Goal: Purchase product/service

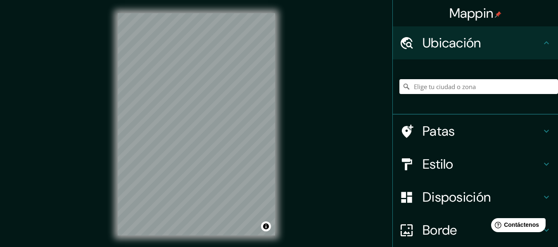
click at [441, 169] on font "Estilo" at bounding box center [438, 164] width 31 height 17
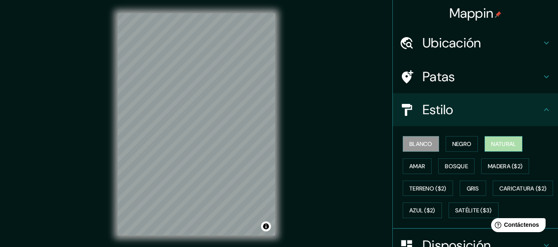
click at [492, 143] on font "Natural" at bounding box center [503, 143] width 25 height 7
click at [542, 79] on icon at bounding box center [547, 77] width 10 height 10
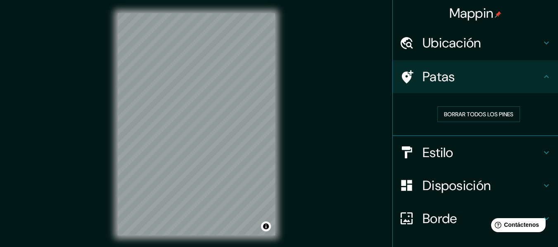
click at [478, 49] on h4 "Ubicación" at bounding box center [482, 43] width 119 height 17
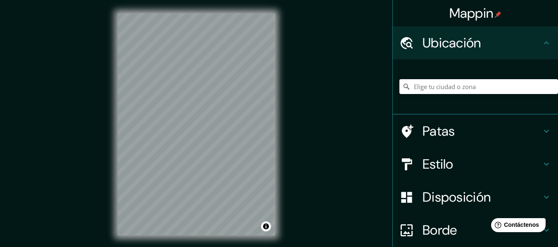
click at [428, 95] on div at bounding box center [479, 86] width 159 height 41
click at [432, 89] on input "Elige tu ciudad o zona" at bounding box center [479, 86] width 159 height 15
paste input "C. Privada [PERSON_NAME] [STREET_ADDRESS][PERSON_NAME]."
drag, startPoint x: 443, startPoint y: 88, endPoint x: 447, endPoint y: 90, distance: 4.8
click at [443, 88] on input "[GEOGRAPHIC_DATA][PERSON_NAME], [GEOGRAPHIC_DATA], [GEOGRAPHIC_DATA]" at bounding box center [479, 86] width 159 height 15
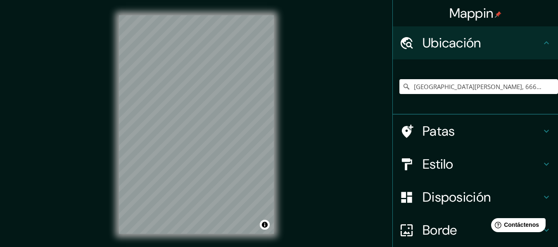
click at [301, 44] on div "Mappin Ubicación [GEOGRAPHIC_DATA][PERSON_NAME], [GEOGRAPHIC_DATA] [GEOGRAPHIC_…" at bounding box center [279, 131] width 558 height 262
click at [105, 175] on div "Mappin Ubicación [GEOGRAPHIC_DATA][PERSON_NAME], [GEOGRAPHIC_DATA] [GEOGRAPHIC_…" at bounding box center [279, 131] width 558 height 262
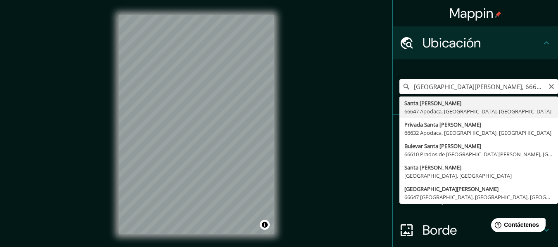
click at [443, 83] on input "[GEOGRAPHIC_DATA][PERSON_NAME], 66647 Apodaca, [GEOGRAPHIC_DATA], [GEOGRAPHIC_D…" at bounding box center [479, 86] width 159 height 15
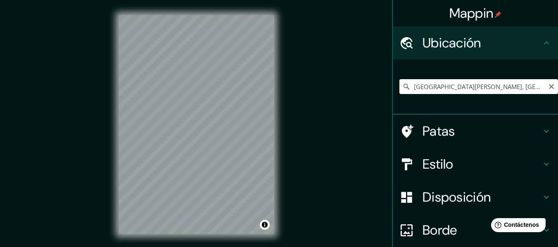
click at [433, 92] on input "[GEOGRAPHIC_DATA][PERSON_NAME], [GEOGRAPHIC_DATA], [GEOGRAPHIC_DATA]" at bounding box center [479, 86] width 159 height 15
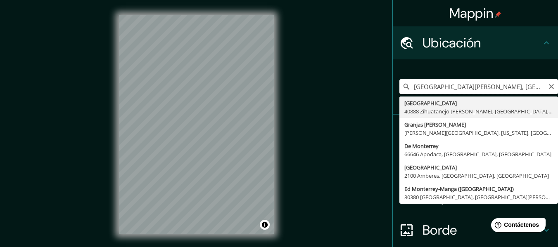
click at [433, 93] on input "[GEOGRAPHIC_DATA][PERSON_NAME], [GEOGRAPHIC_DATA], [GEOGRAPHIC_DATA]" at bounding box center [479, 86] width 159 height 15
click at [433, 94] on input "[GEOGRAPHIC_DATA][PERSON_NAME], [GEOGRAPHIC_DATA], [GEOGRAPHIC_DATA]" at bounding box center [479, 86] width 159 height 15
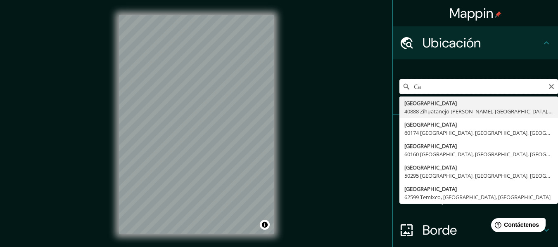
type input "C"
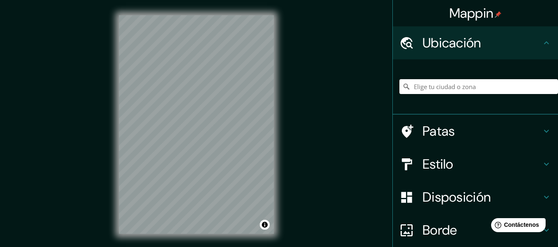
click at [216, 94] on div "Mappin Ubicación Patas Estilo Disposición Borde Elige un borde. Consejo : puede…" at bounding box center [279, 131] width 558 height 262
click at [426, 87] on input "Elige tu ciudad o zona" at bounding box center [479, 86] width 159 height 15
drag, startPoint x: 517, startPoint y: 85, endPoint x: 550, endPoint y: 90, distance: 33.8
click at [550, 90] on input "[GEOGRAPHIC_DATA], [GEOGRAPHIC_DATA][PERSON_NAME], [GEOGRAPHIC_DATA], [GEOGRAPH…" at bounding box center [479, 86] width 159 height 15
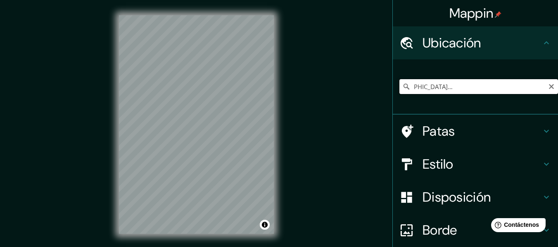
click at [494, 88] on input "[GEOGRAPHIC_DATA], [GEOGRAPHIC_DATA][PERSON_NAME], [GEOGRAPHIC_DATA], [GEOGRAPH…" at bounding box center [479, 86] width 159 height 15
click at [368, 152] on div "Mappin Ubicación [GEOGRAPHIC_DATA], [GEOGRAPHIC_DATA][PERSON_NAME], [GEOGRAPHIC…" at bounding box center [279, 131] width 558 height 262
click at [457, 80] on input "[GEOGRAPHIC_DATA], [GEOGRAPHIC_DATA][PERSON_NAME], [GEOGRAPHIC_DATA], [GEOGRAPH…" at bounding box center [479, 86] width 159 height 15
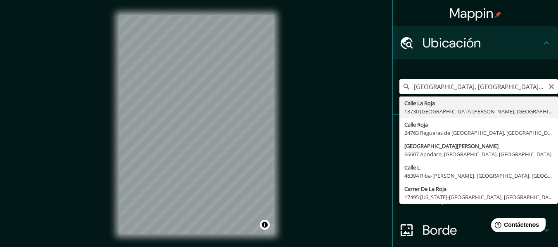
click at [457, 87] on input "[GEOGRAPHIC_DATA], [GEOGRAPHIC_DATA][PERSON_NAME], [GEOGRAPHIC_DATA], [GEOGRAPH…" at bounding box center [479, 86] width 159 height 15
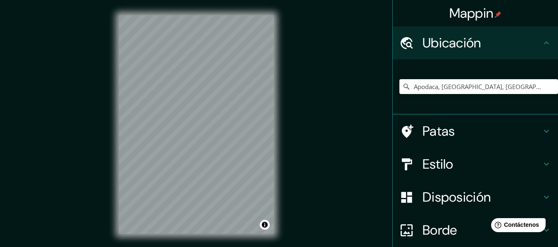
click at [448, 163] on font "Estilo" at bounding box center [438, 164] width 31 height 17
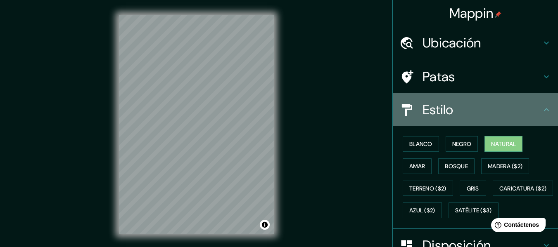
click at [490, 118] on h4 "Estilo" at bounding box center [482, 110] width 119 height 17
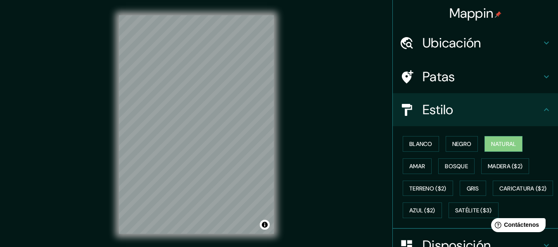
click at [105, 102] on div "Mappin Ubicación Apodaca, [GEOGRAPHIC_DATA], [GEOGRAPHIC_DATA] Patas Estilo Bla…" at bounding box center [279, 131] width 558 height 262
click at [288, 79] on div "Mappin Ubicación Apodaca, [GEOGRAPHIC_DATA], [GEOGRAPHIC_DATA] Patas Estilo Bla…" at bounding box center [279, 131] width 558 height 262
click at [338, 117] on div "Mappin Ubicación Apodaca, [GEOGRAPHIC_DATA], [GEOGRAPHIC_DATA] Patas Estilo Bla…" at bounding box center [279, 131] width 558 height 262
click at [304, 124] on div "Mappin Ubicación Apodaca, [GEOGRAPHIC_DATA], [GEOGRAPHIC_DATA] Patas Estilo Bla…" at bounding box center [279, 131] width 558 height 262
click at [297, 83] on div "Mappin Ubicación Apodaca, [GEOGRAPHIC_DATA], [GEOGRAPHIC_DATA] Patas Estilo Bla…" at bounding box center [279, 131] width 558 height 262
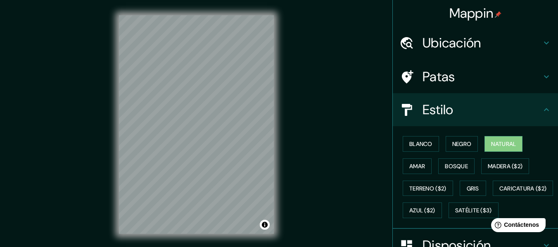
click at [448, 43] on font "Ubicación" at bounding box center [452, 42] width 59 height 17
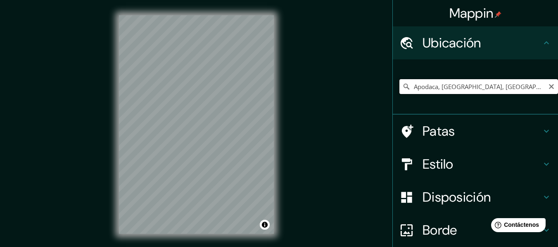
click at [484, 89] on input "Apodaca, [GEOGRAPHIC_DATA], [GEOGRAPHIC_DATA]" at bounding box center [479, 86] width 159 height 15
click at [514, 89] on input "Apodaca, [GEOGRAPHIC_DATA], [GEOGRAPHIC_DATA]" at bounding box center [479, 86] width 159 height 15
click at [437, 84] on input "Apodaca, [GEOGRAPHIC_DATA], [GEOGRAPHIC_DATA]" at bounding box center [479, 86] width 159 height 15
click at [442, 85] on input "[PERSON_NAME][GEOGRAPHIC_DATA], [GEOGRAPHIC_DATA]" at bounding box center [479, 86] width 159 height 15
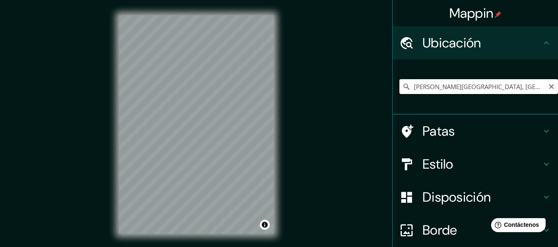
click at [442, 85] on input "[PERSON_NAME][GEOGRAPHIC_DATA], [GEOGRAPHIC_DATA]" at bounding box center [479, 86] width 159 height 15
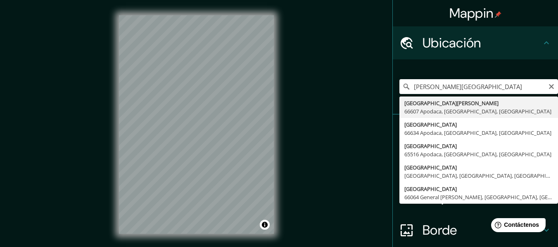
type input "[GEOGRAPHIC_DATA][PERSON_NAME] [GEOGRAPHIC_DATA], [GEOGRAPHIC_DATA], [GEOGRAPHI…"
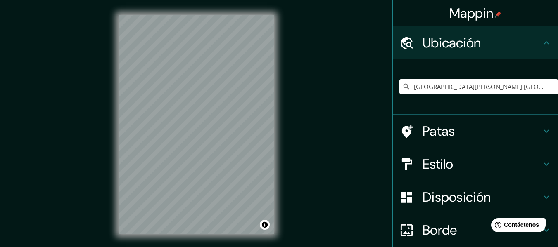
click at [471, 170] on h4 "Estilo" at bounding box center [482, 164] width 119 height 17
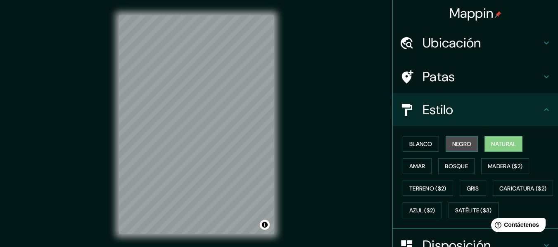
click at [458, 146] on font "Negro" at bounding box center [461, 143] width 19 height 7
